Goal: Information Seeking & Learning: Learn about a topic

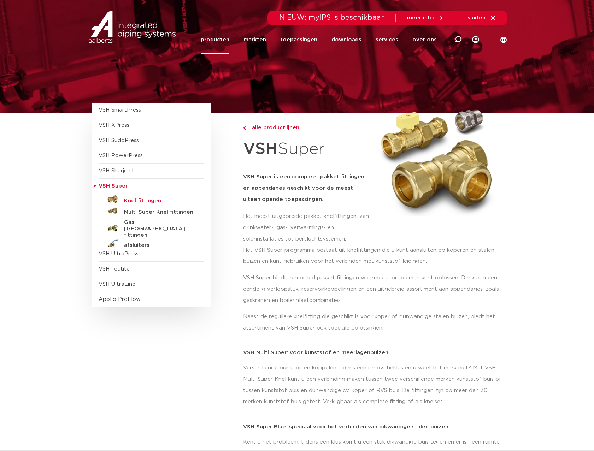
click at [145, 200] on h5 "Knel fittingen" at bounding box center [159, 201] width 70 height 6
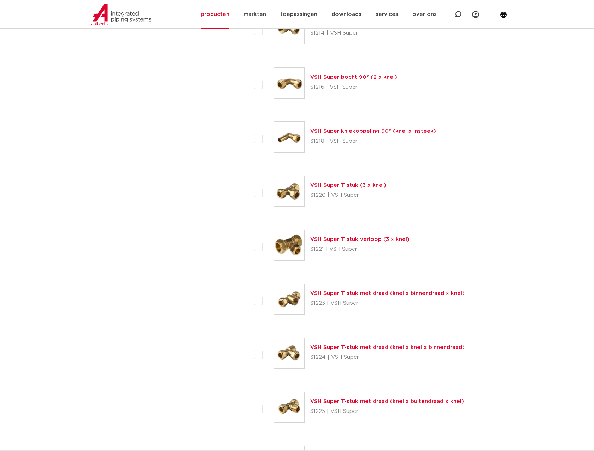
click at [337, 291] on link "VSH Super T-stuk met draad (knel x binnendraad x knel)" at bounding box center [387, 293] width 154 height 5
click at [321, 292] on link "VSH Super T-stuk met draad (knel x binnendraad x knel)" at bounding box center [387, 293] width 154 height 5
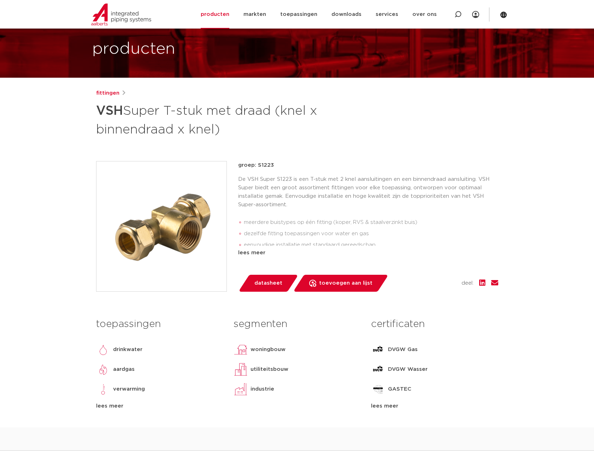
scroll to position [141, 0]
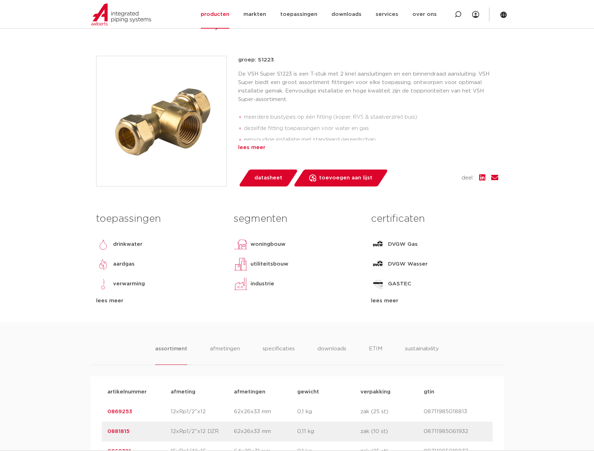
click at [256, 148] on div "lees meer" at bounding box center [368, 147] width 260 height 8
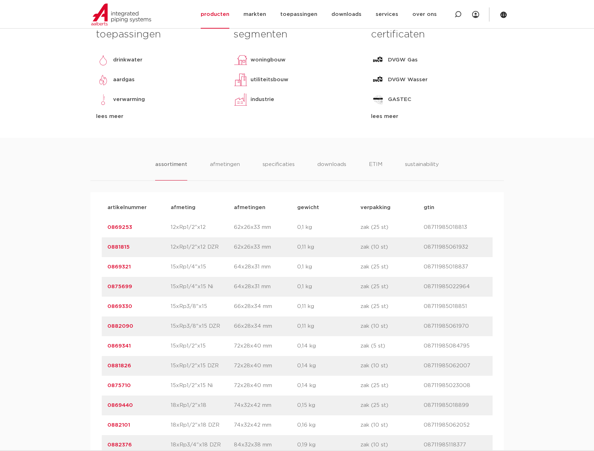
scroll to position [353, 0]
